Goal: Information Seeking & Learning: Learn about a topic

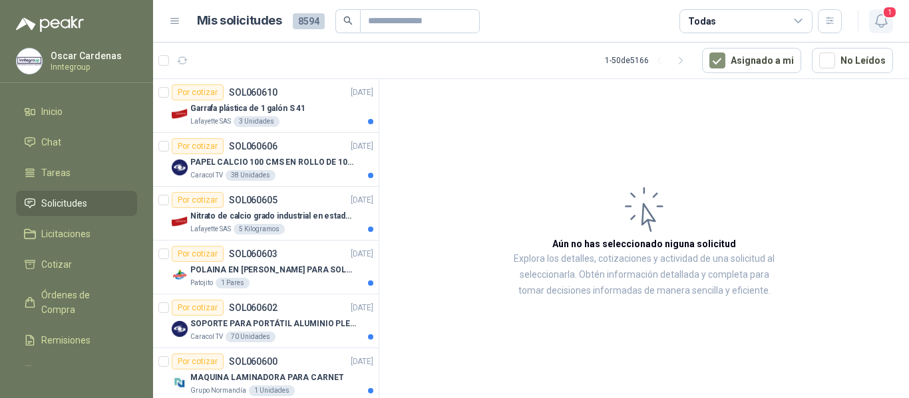
click at [882, 23] on icon "button" at bounding box center [881, 21] width 17 height 17
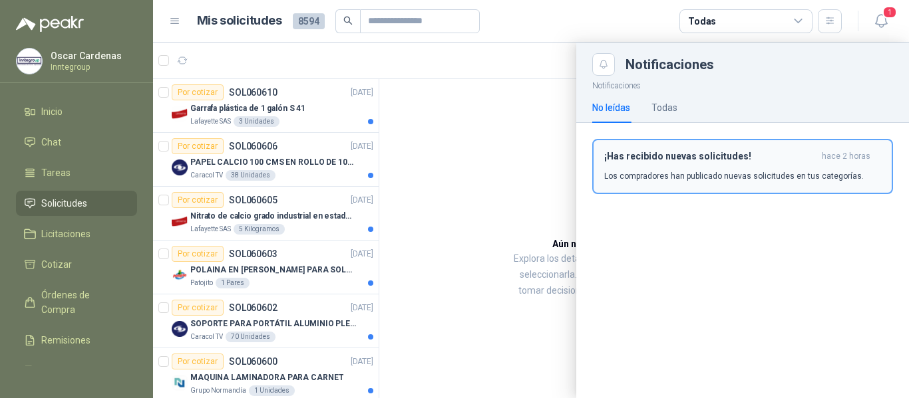
click at [731, 172] on p "Los compradores han publicado nuevas solicitudes en tus categorías." at bounding box center [733, 176] width 259 height 12
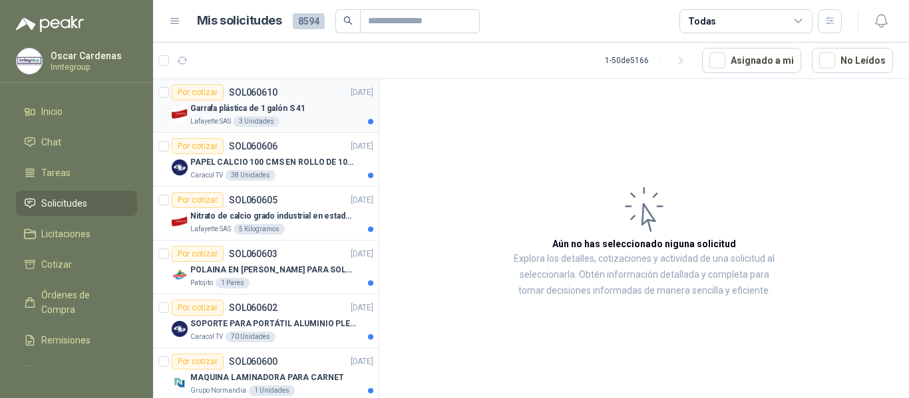
click at [291, 103] on p "Garrafa plástica de 1 galón S 41" at bounding box center [247, 108] width 115 height 13
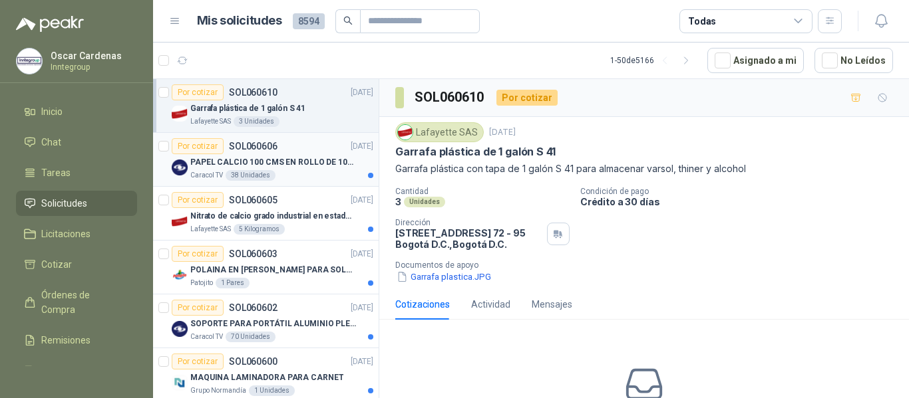
click at [273, 156] on p "PAPEL CALCIO 100 CMS EN ROLLO DE 100 GR" at bounding box center [273, 162] width 166 height 13
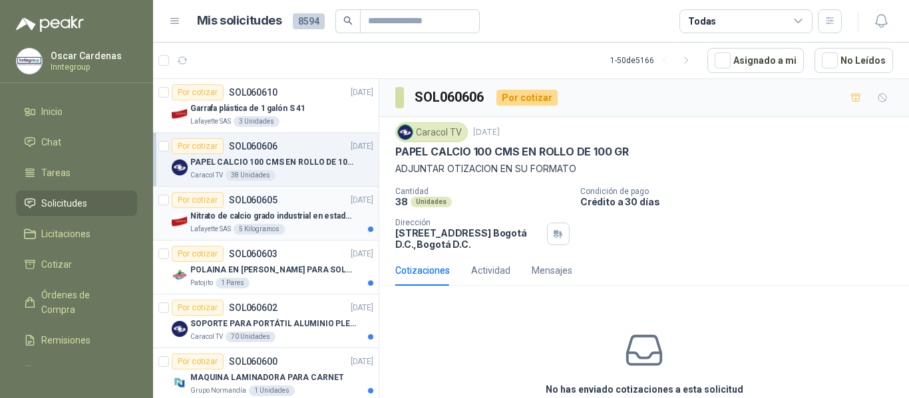
click at [291, 212] on p "Nitrato de calcio grado industrial en estado solido" at bounding box center [273, 216] width 166 height 13
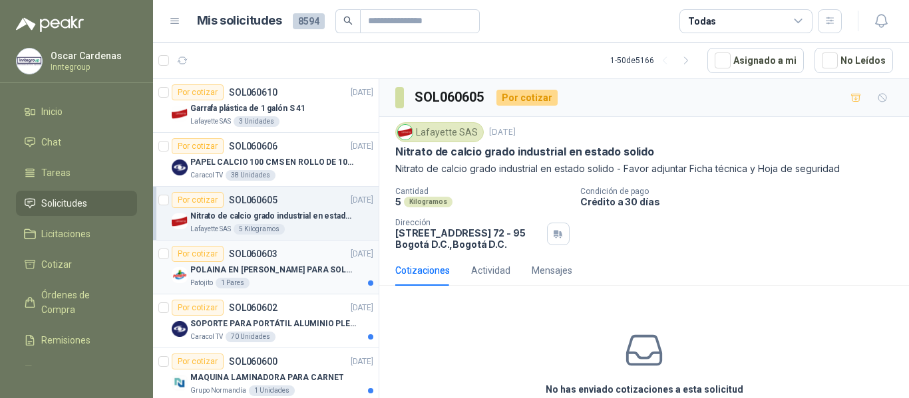
click at [297, 268] on p "POLAINA EN [PERSON_NAME] PARA SOLDADOR / ADJUNTAR FICHA TECNICA" at bounding box center [273, 270] width 166 height 13
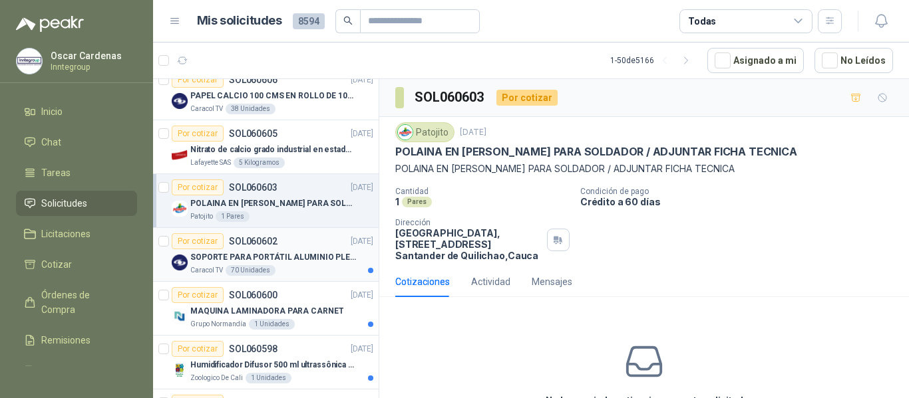
scroll to position [133, 0]
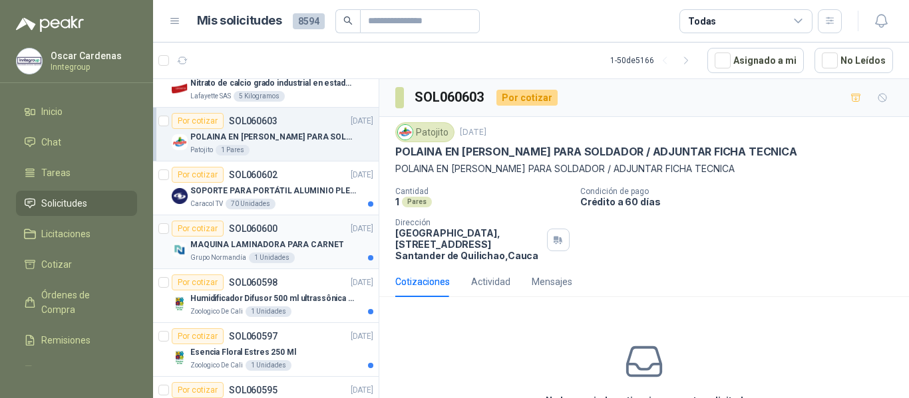
click at [307, 225] on div "Por cotizar SOL060600 [DATE]" at bounding box center [273, 229] width 202 height 16
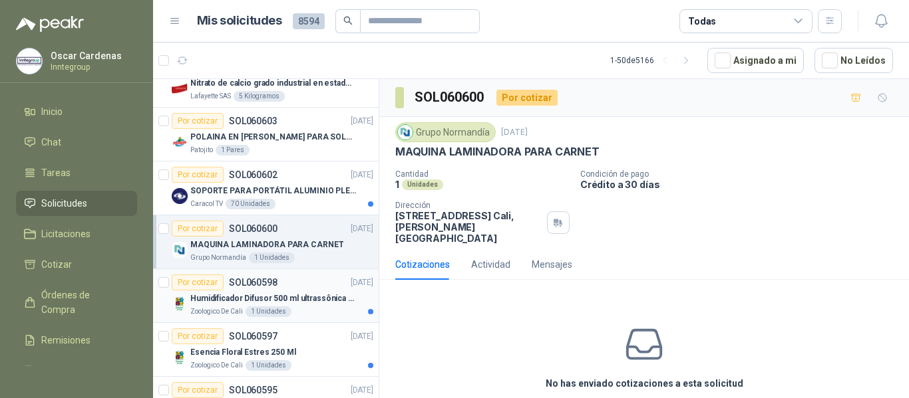
click at [295, 296] on p "Humidificador Difusor 500 ml ultrassônica Residencial Ultrassônico 500ml con vo…" at bounding box center [273, 299] width 166 height 13
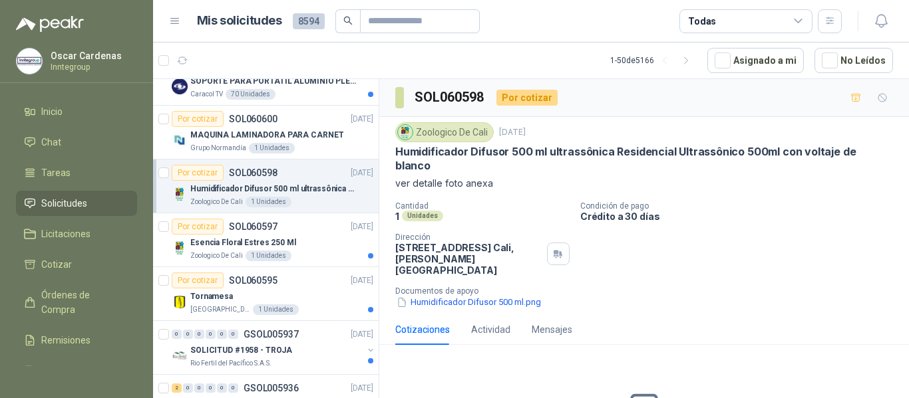
scroll to position [266, 0]
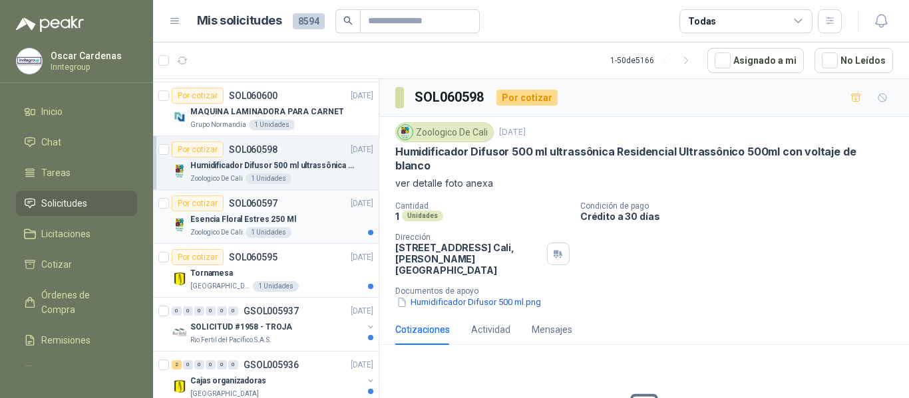
click at [323, 219] on div "Esencia Floral Estres 250 Ml" at bounding box center [281, 220] width 183 height 16
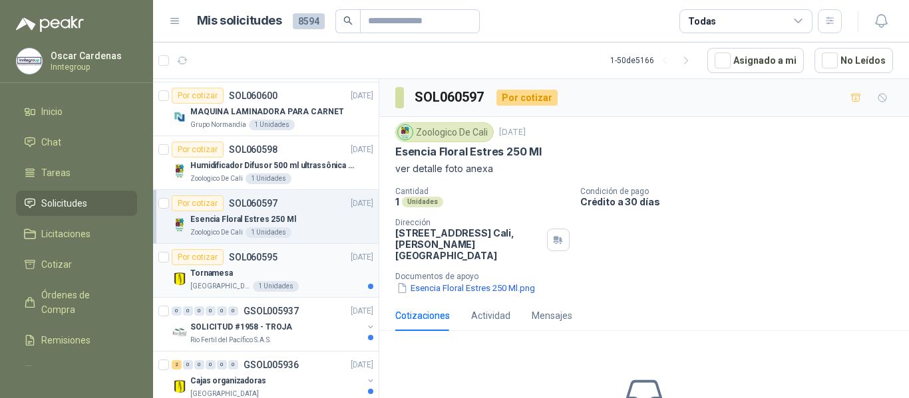
click at [301, 277] on div "Tornamesa" at bounding box center [281, 273] width 183 height 16
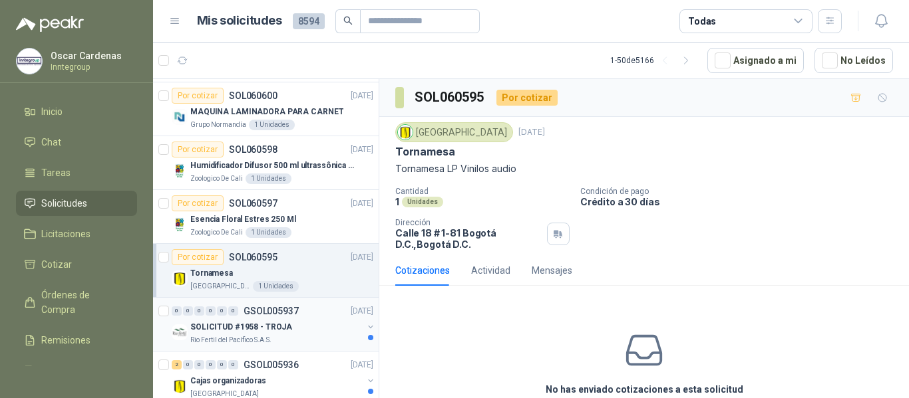
click at [285, 330] on p "SOLICITUD #1958 - TROJA" at bounding box center [241, 327] width 102 height 13
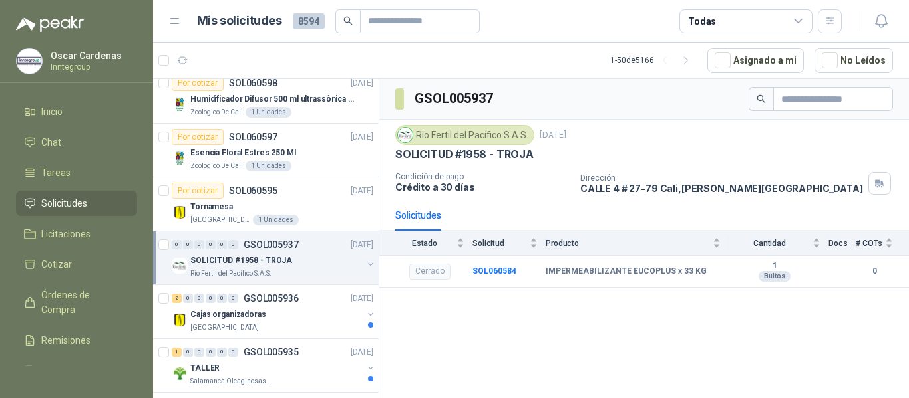
scroll to position [399, 0]
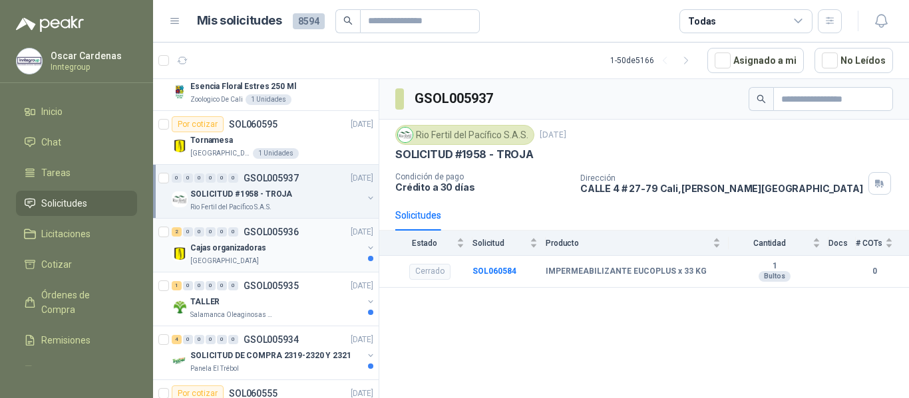
click at [314, 245] on div "Cajas organizadoras" at bounding box center [276, 248] width 172 height 16
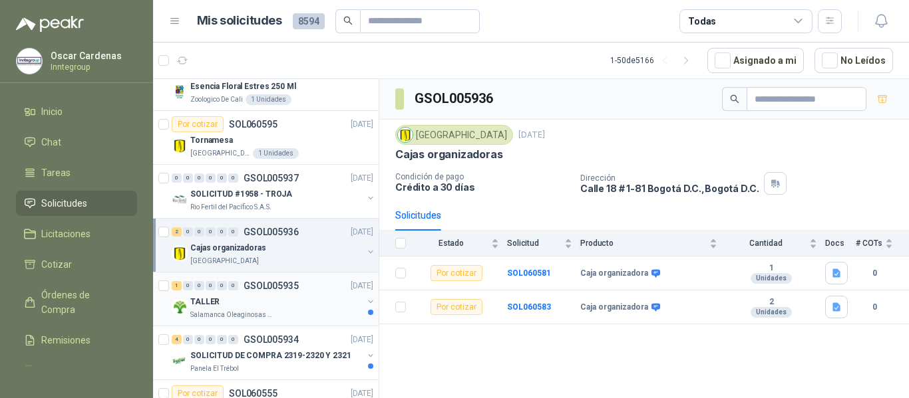
click at [290, 301] on div "TALLER" at bounding box center [276, 302] width 172 height 16
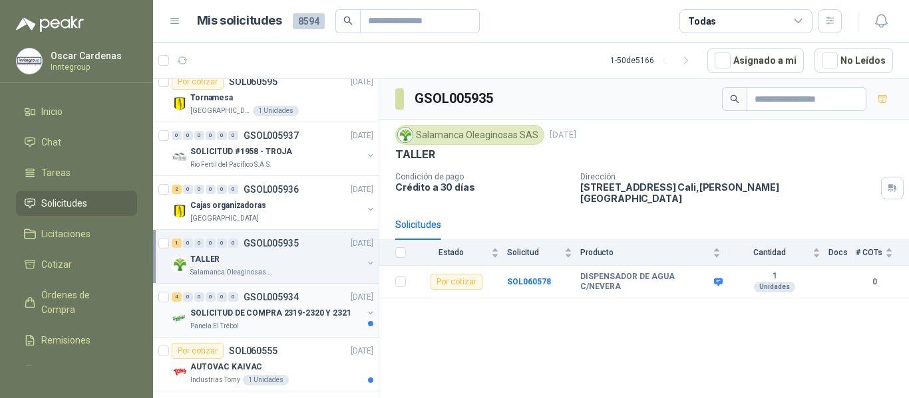
scroll to position [466, 0]
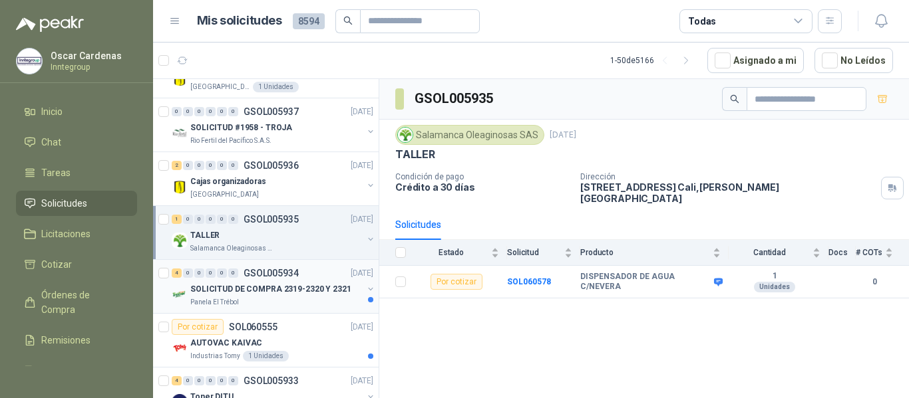
click at [297, 296] on div "SOLICITUD DE COMPRA 2319-2320 Y 2321" at bounding box center [276, 289] width 172 height 16
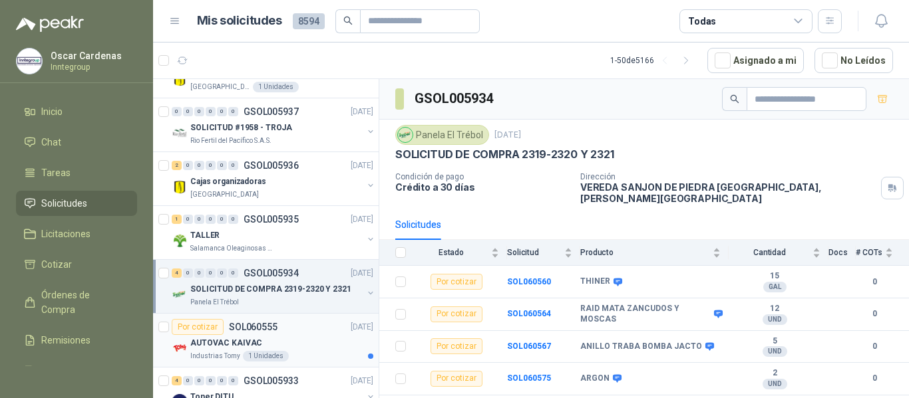
click at [277, 339] on div "AUTOVAC KAIVAC" at bounding box center [281, 343] width 183 height 16
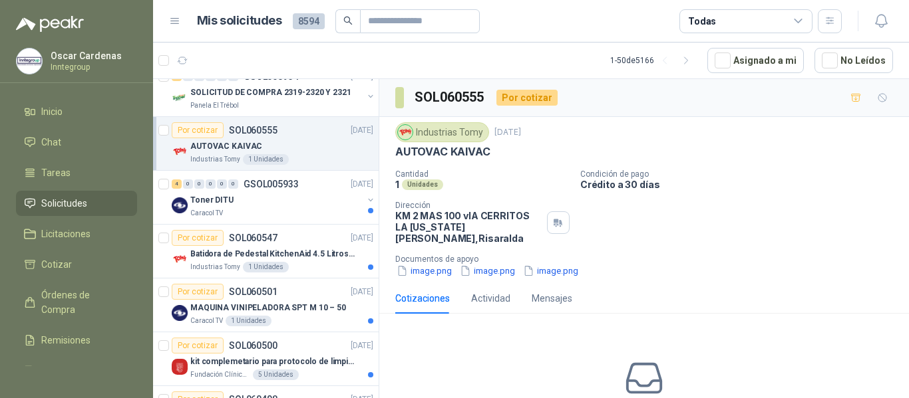
scroll to position [665, 0]
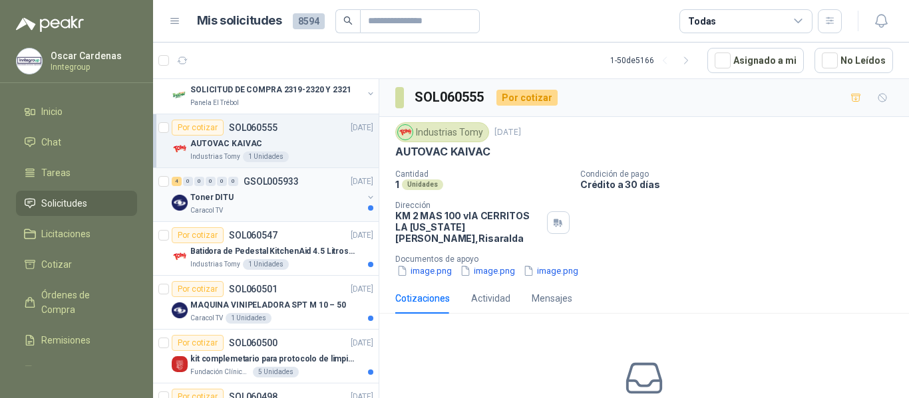
click at [304, 206] on div "Caracol TV" at bounding box center [276, 211] width 172 height 11
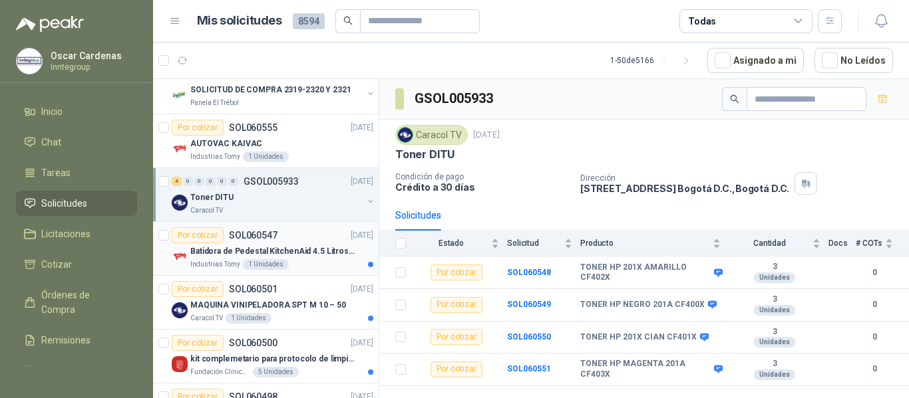
click at [324, 245] on p "Batidora de Pedestal KitchenAid 4.5 Litros Delux Plateado" at bounding box center [273, 251] width 166 height 13
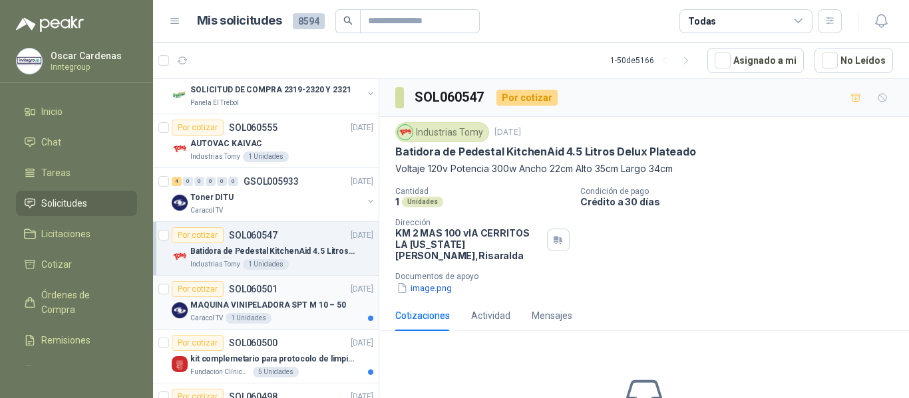
click at [322, 319] on div "Caracol TV 1 Unidades" at bounding box center [281, 318] width 183 height 11
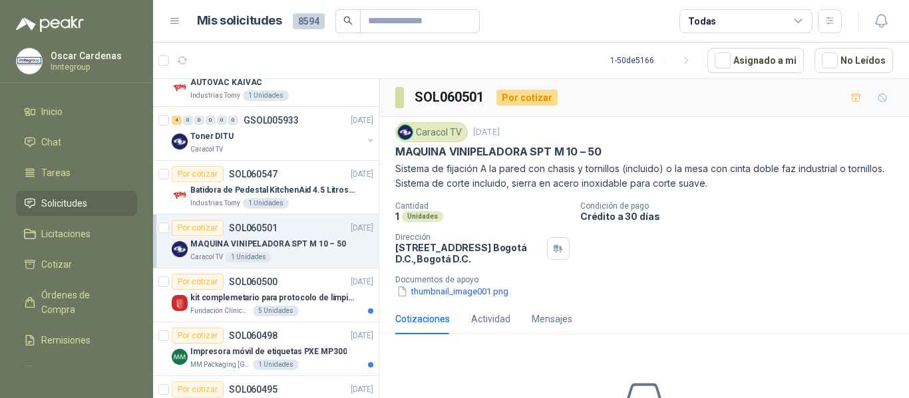
scroll to position [732, 0]
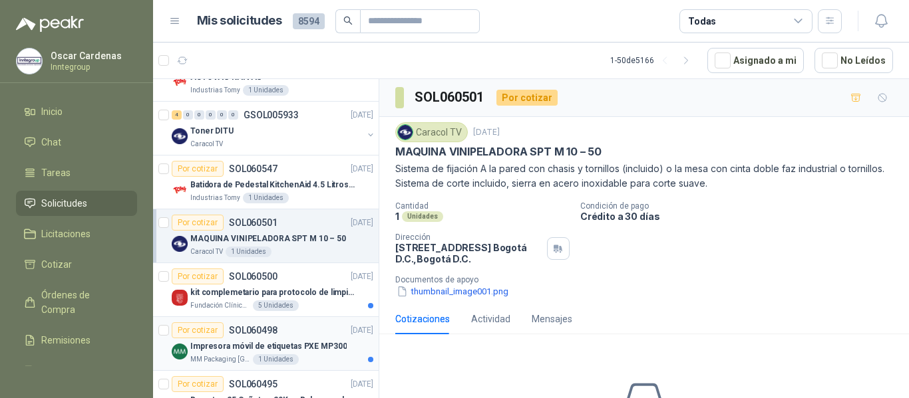
click at [306, 350] on p "Impresora móvil de etiquetas PXE MP300" at bounding box center [268, 347] width 156 height 13
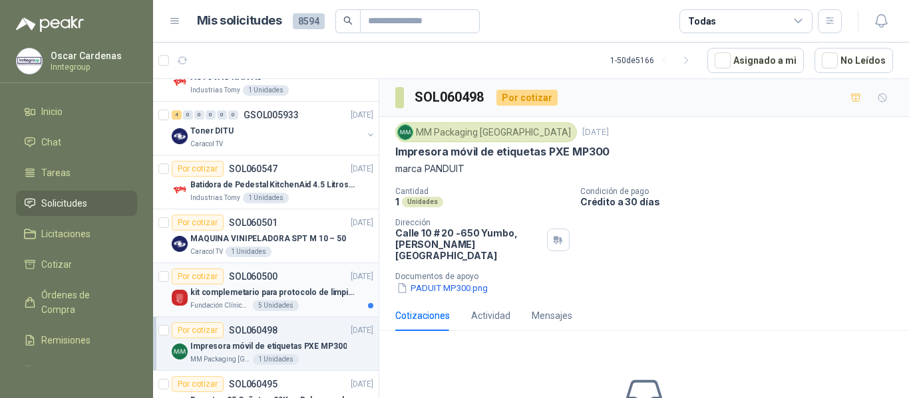
click at [317, 303] on div "Fundación Clínica Shaio 5 Unidades" at bounding box center [281, 306] width 183 height 11
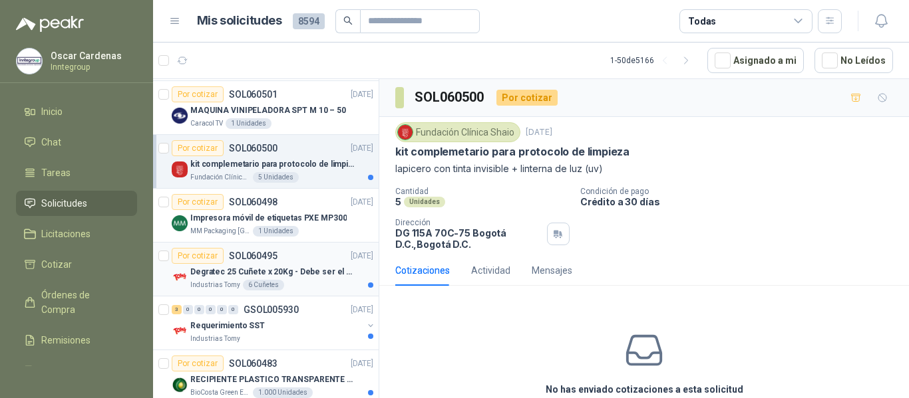
scroll to position [865, 0]
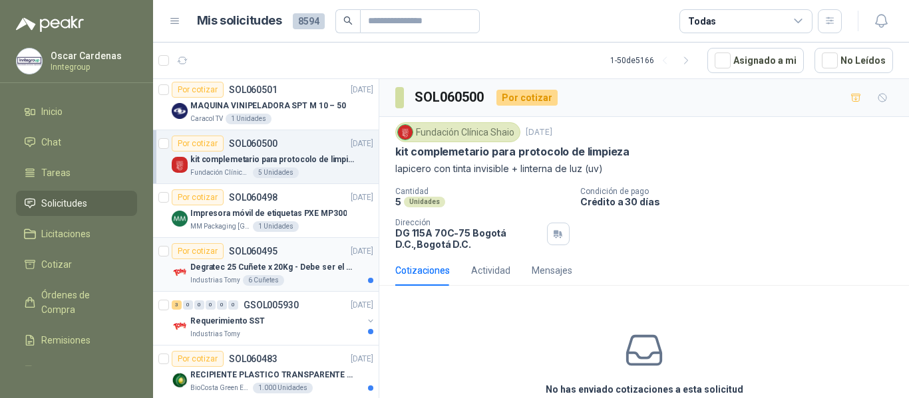
click at [286, 275] on div "Degratec 25 Cuñete x 20Kg - Debe ser el de Tecnas (por ahora homologado) - (Adj…" at bounding box center [281, 267] width 183 height 16
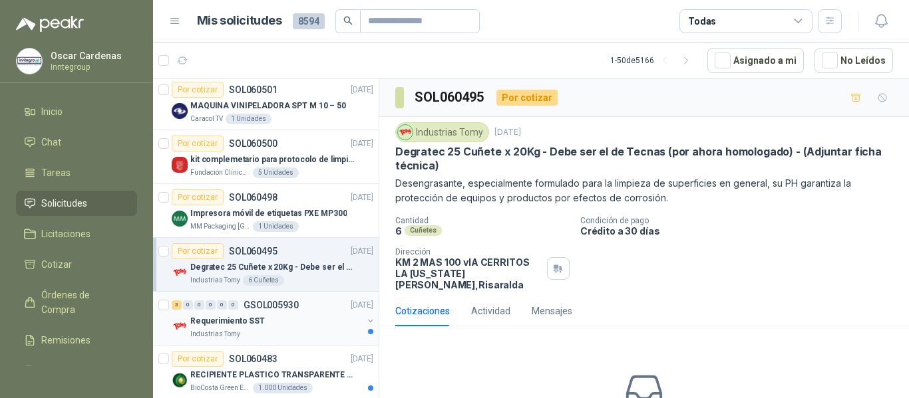
scroll to position [931, 0]
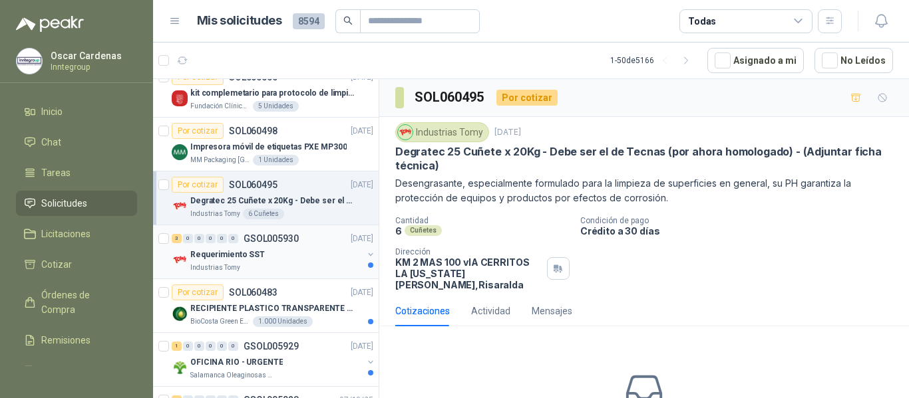
click at [296, 260] on div "Requerimiento SST" at bounding box center [276, 255] width 172 height 16
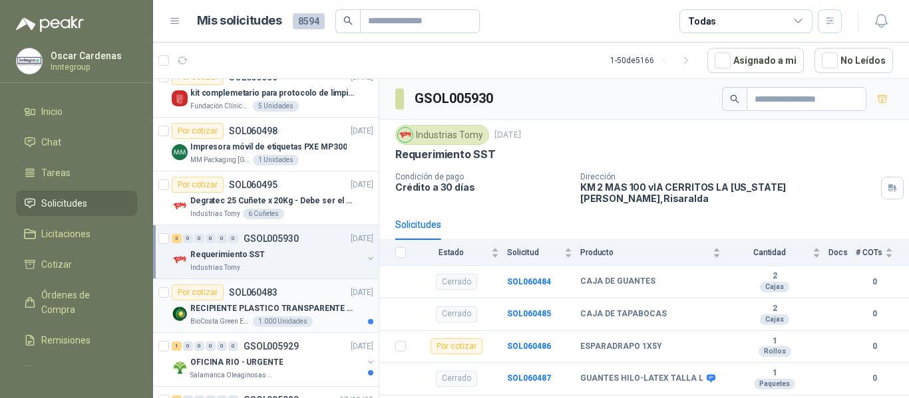
click at [302, 324] on div "1.000 Unidades" at bounding box center [283, 322] width 60 height 11
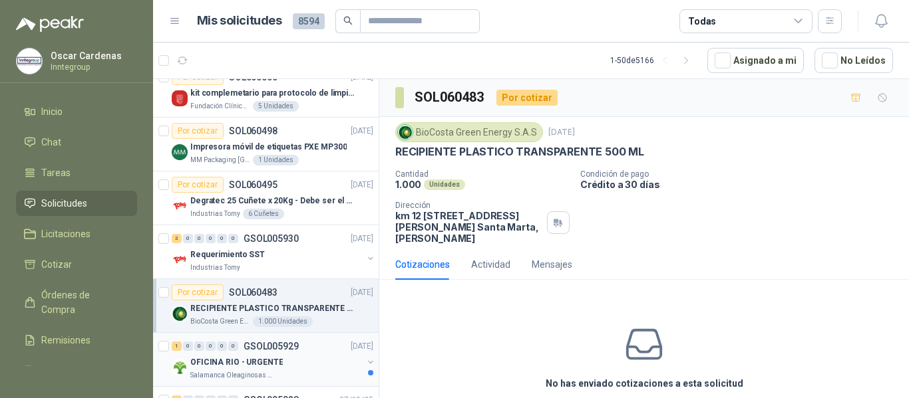
click at [295, 358] on div "OFICINA RIO - URGENTE" at bounding box center [276, 362] width 172 height 16
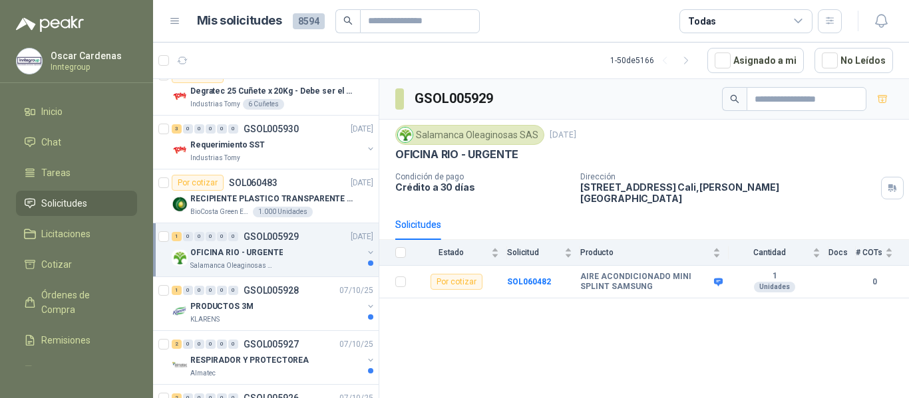
scroll to position [1064, 0]
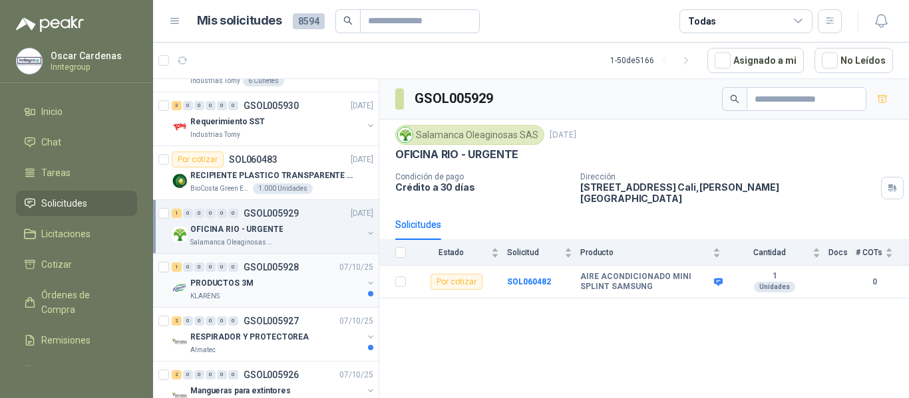
click at [297, 270] on p "GSOL005928" at bounding box center [270, 267] width 55 height 9
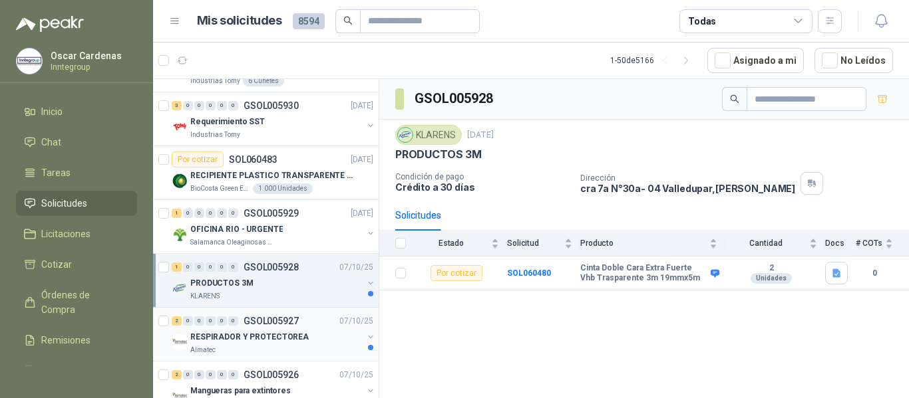
click at [325, 327] on div "2 0 0 0 0 0 GSOL005927 [DATE]" at bounding box center [274, 321] width 204 height 16
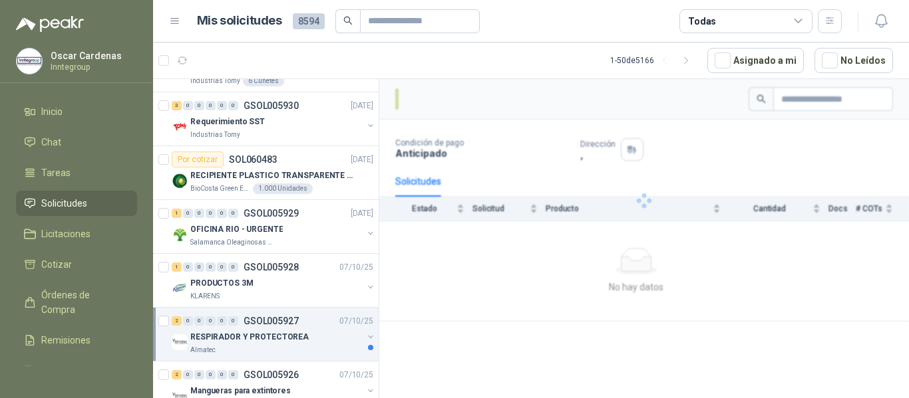
scroll to position [1131, 0]
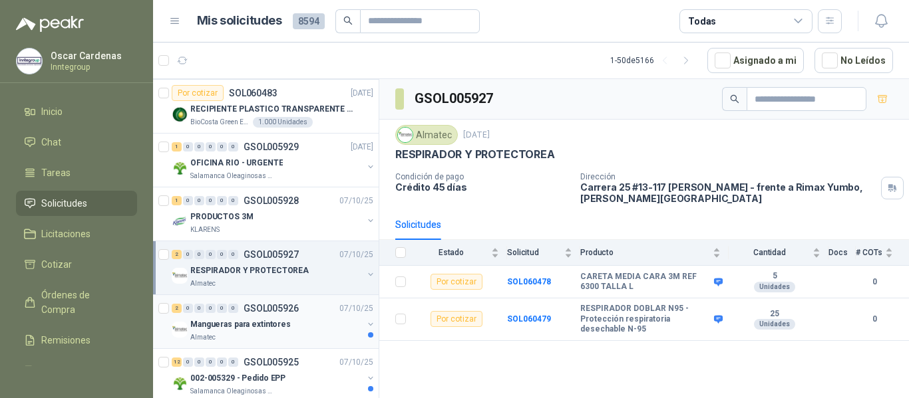
click at [326, 323] on div "Mangueras para extintores" at bounding box center [276, 325] width 172 height 16
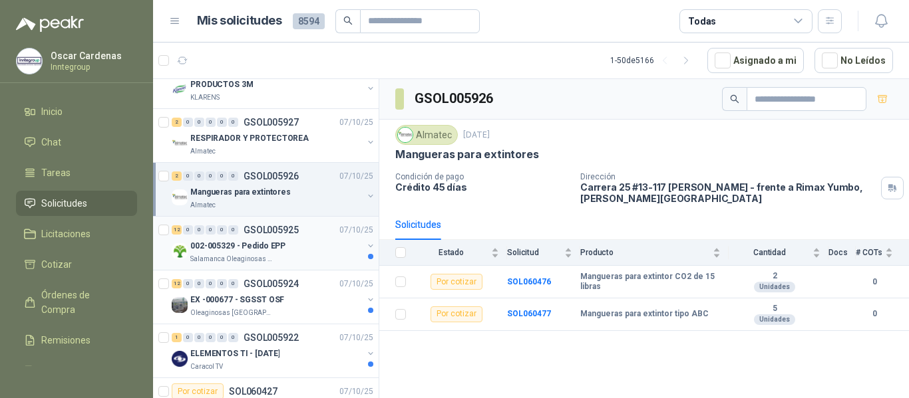
scroll to position [1264, 0]
click at [319, 244] on div "002-005329 - Pedido EPP" at bounding box center [276, 245] width 172 height 16
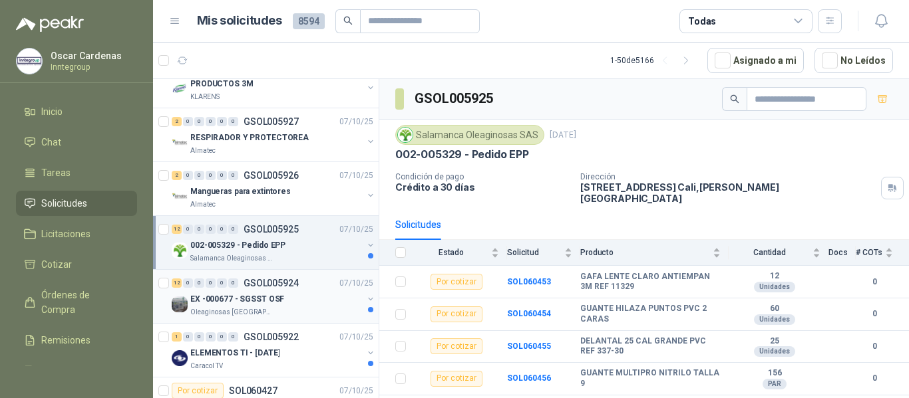
click at [315, 294] on div "EX -000677 - SGSST OSF" at bounding box center [276, 299] width 172 height 16
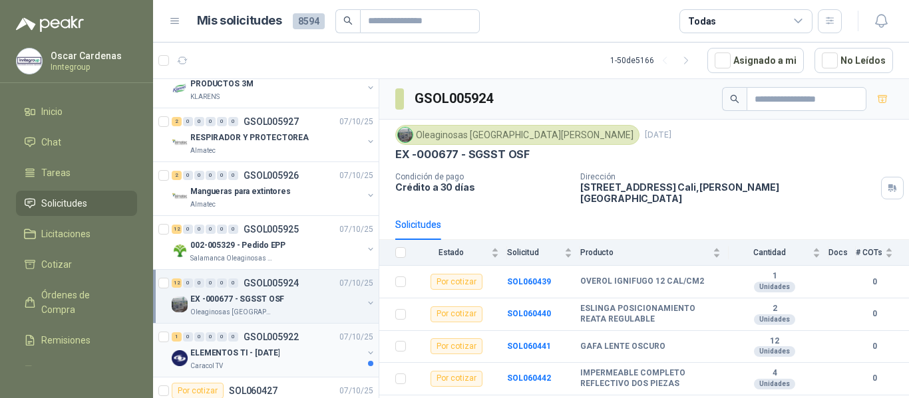
click at [323, 345] on div "ELEMENTOS TI - [DATE]" at bounding box center [276, 353] width 172 height 16
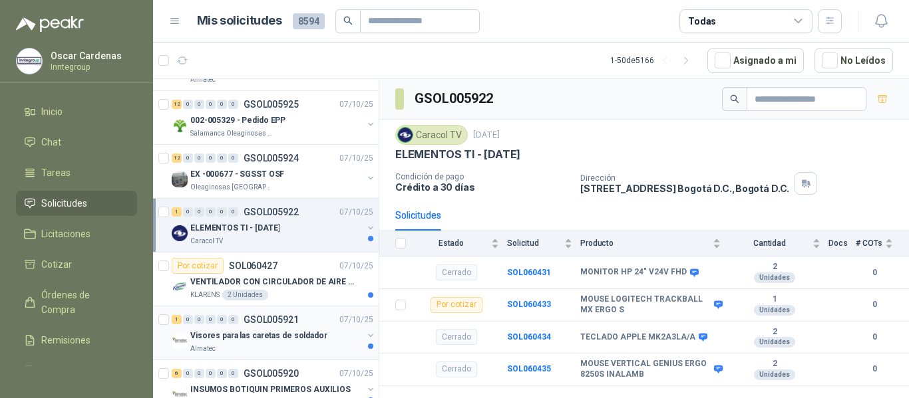
scroll to position [1397, 0]
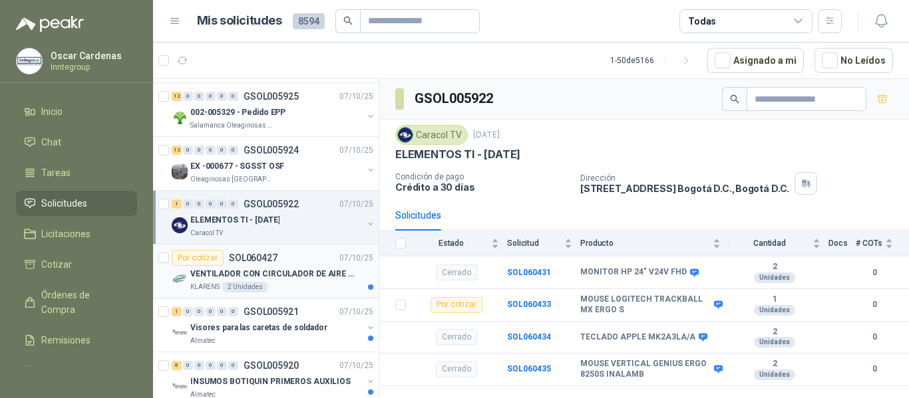
click at [293, 270] on p "VENTILADOR CON CIRCULADOR DE AIRE MULTIPROPOSITO XPOWER DE 14"" at bounding box center [273, 274] width 166 height 13
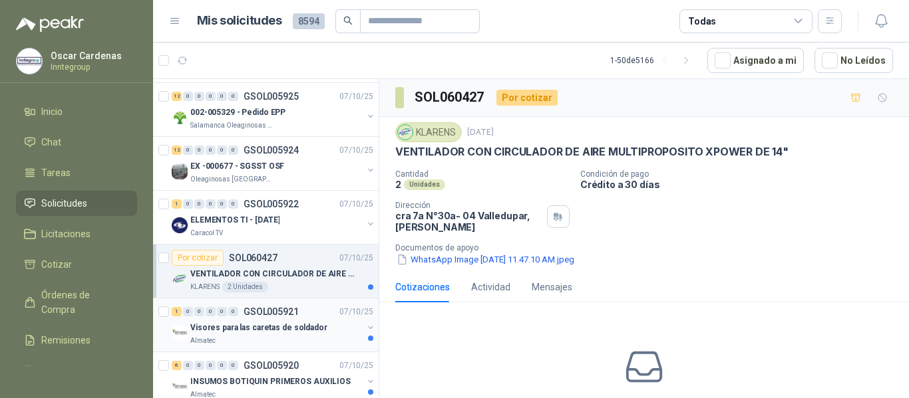
click at [318, 323] on div "Visores para las caretas de soldador" at bounding box center [276, 328] width 172 height 16
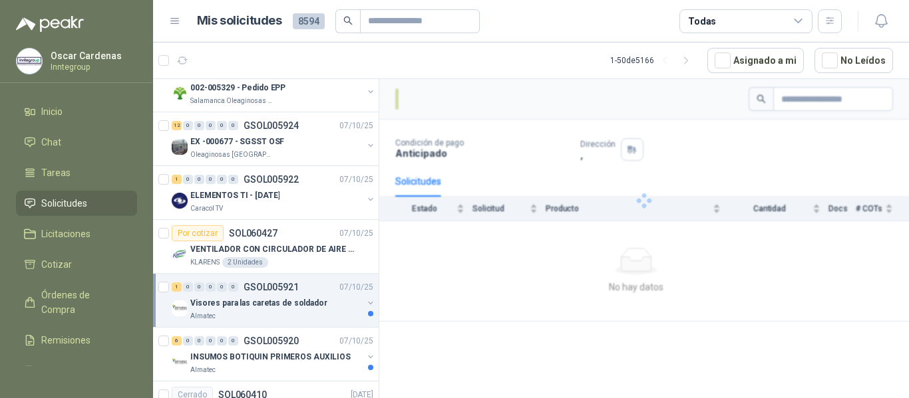
scroll to position [1463, 0]
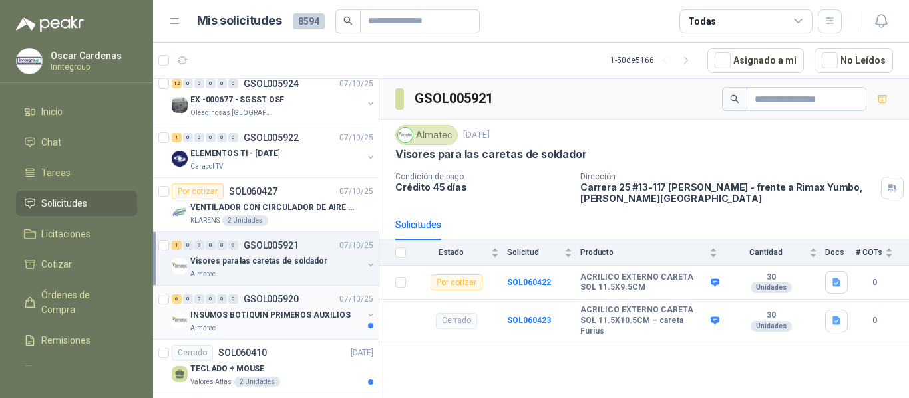
click at [303, 317] on p "INSUMOS BOTIQUIN PRIMEROS AUXILIOS" at bounding box center [270, 315] width 160 height 13
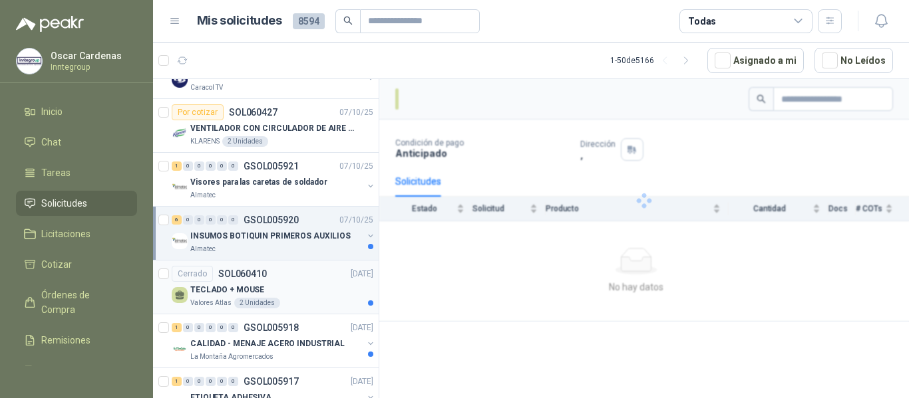
scroll to position [1596, 0]
